Goal: Transaction & Acquisition: Purchase product/service

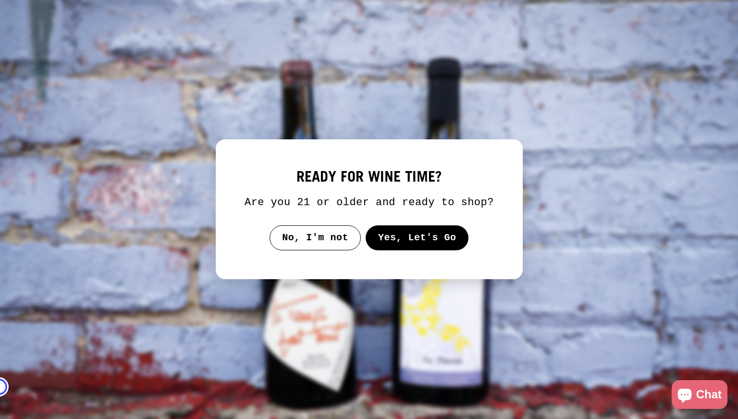
click at [396, 247] on button "Yes, Let's Go" at bounding box center [416, 237] width 103 height 25
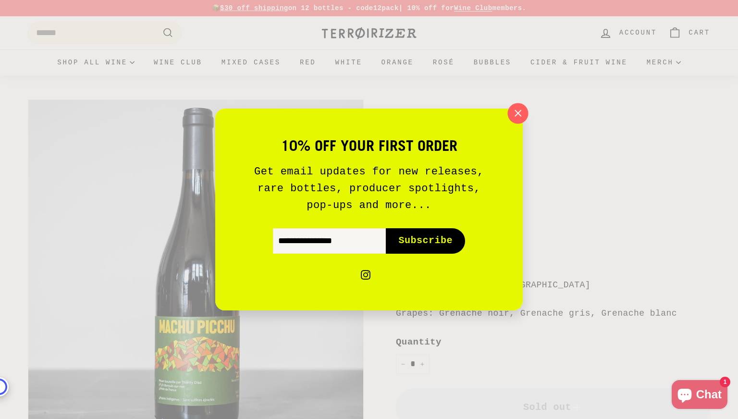
click at [518, 114] on icon "button" at bounding box center [518, 113] width 14 height 14
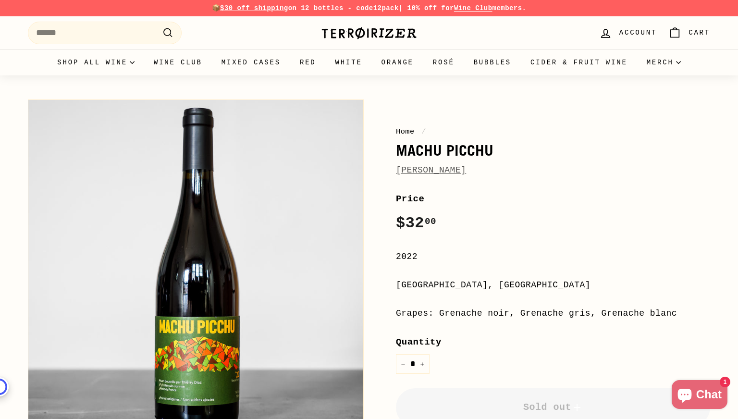
click at [442, 171] on link "[PERSON_NAME]" at bounding box center [431, 170] width 70 height 10
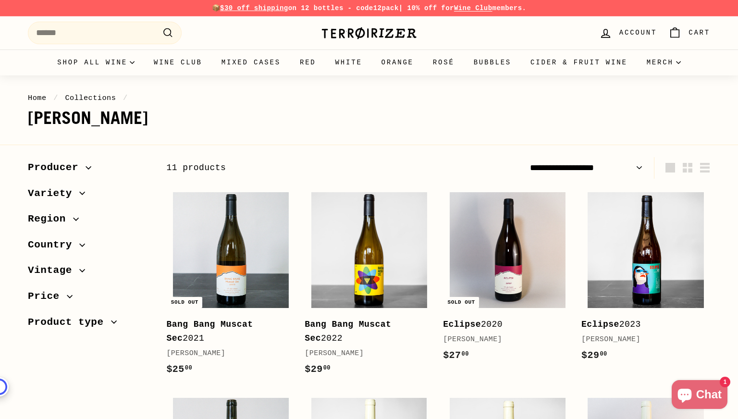
scroll to position [2, 0]
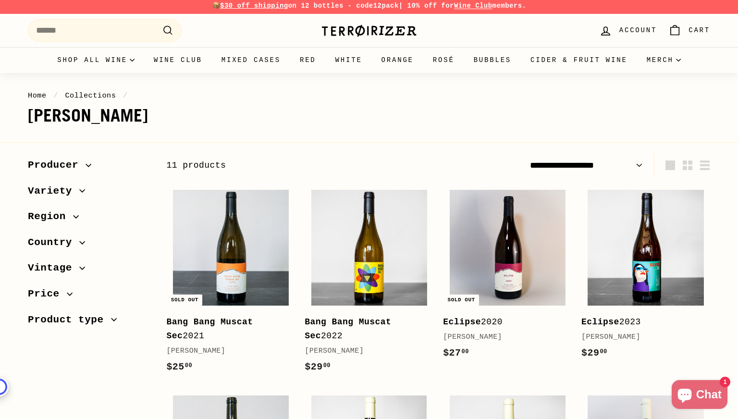
click at [76, 222] on span "Region" at bounding box center [89, 217] width 123 height 16
